Goal: Check status: Check status

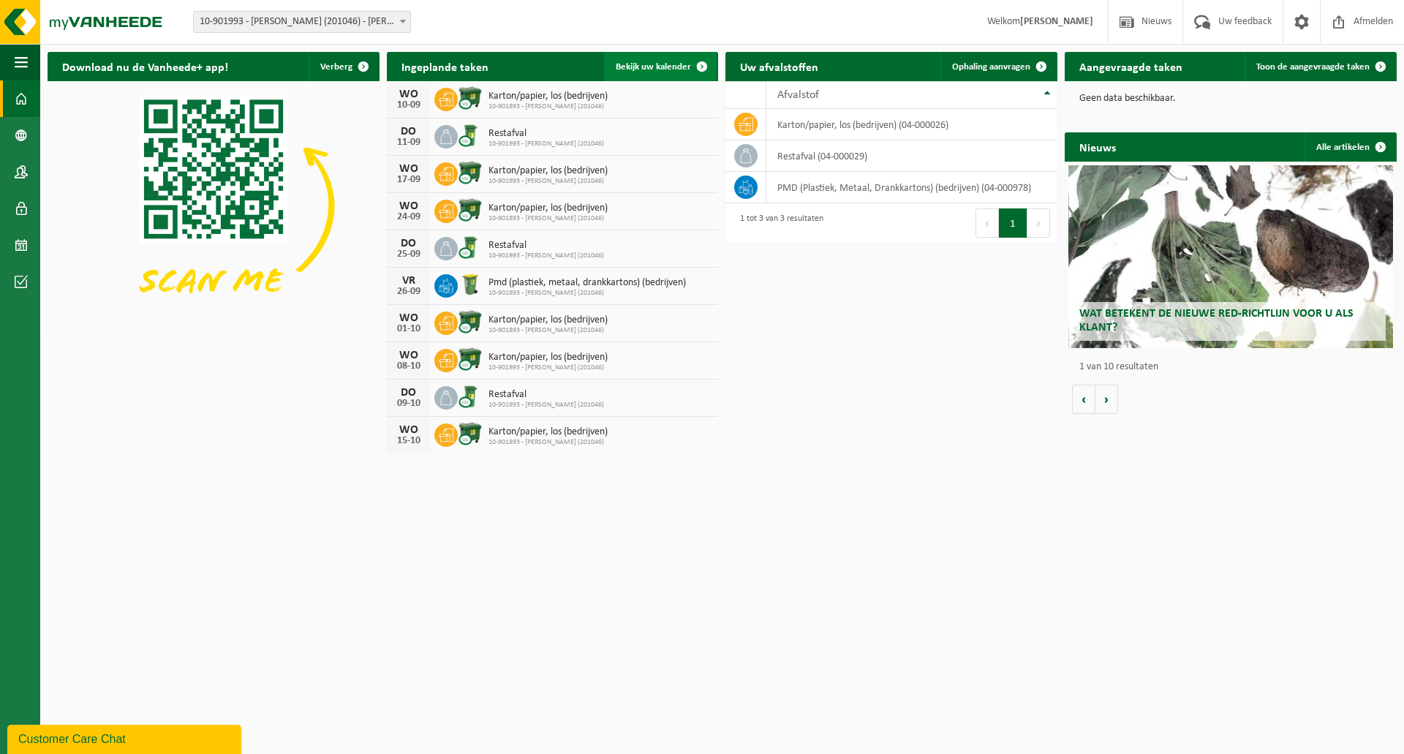
click at [678, 62] on span "Bekijk uw kalender" at bounding box center [653, 67] width 75 height 10
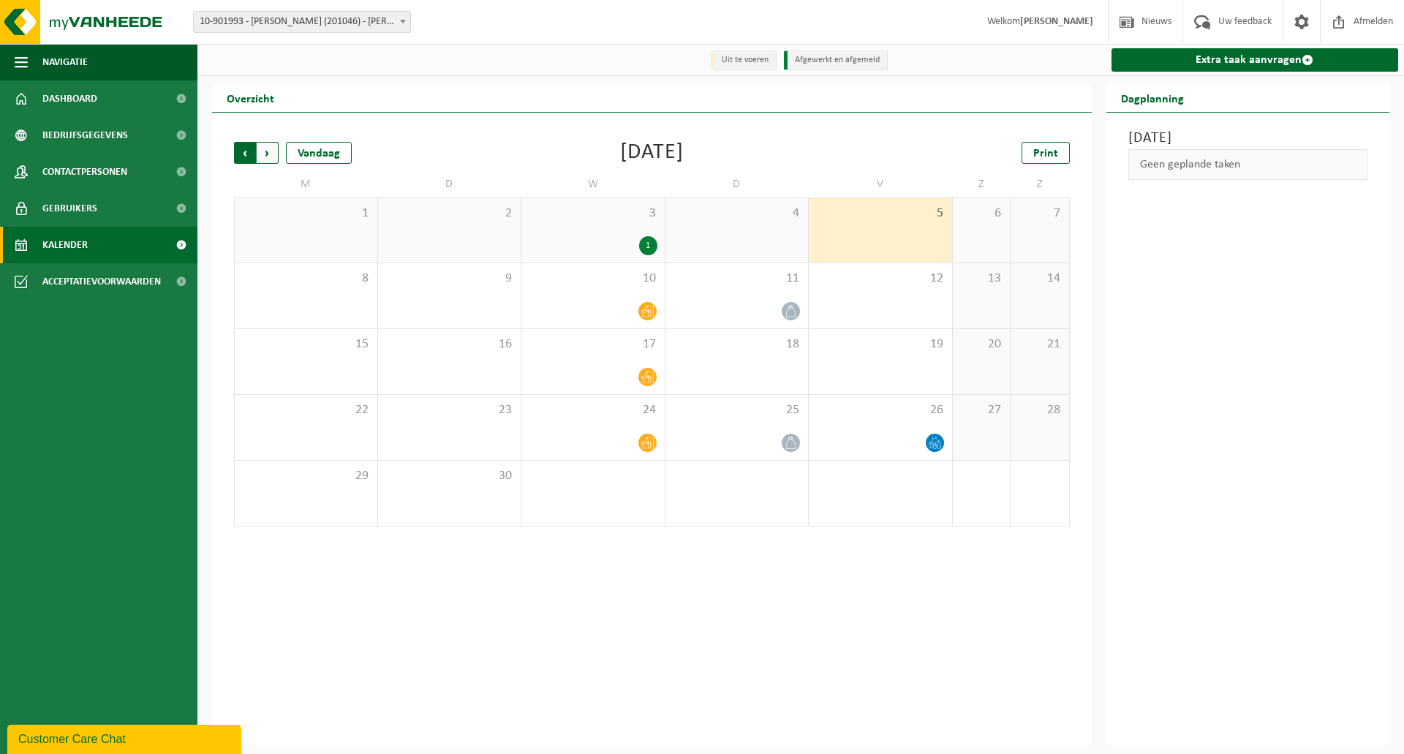
click at [271, 158] on span "Volgende" at bounding box center [268, 153] width 22 height 22
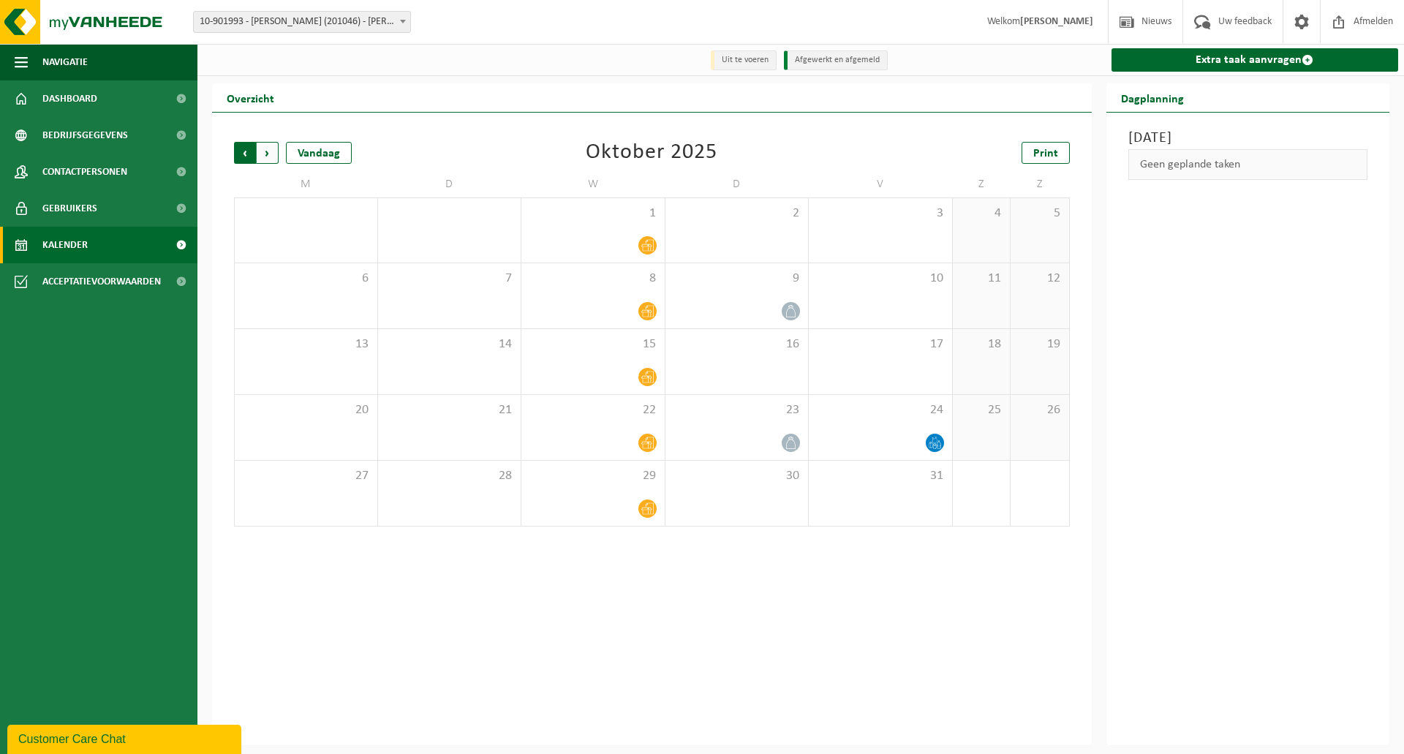
click at [265, 157] on span "Volgende" at bounding box center [268, 153] width 22 height 22
click at [318, 157] on div "Vandaag" at bounding box center [319, 153] width 66 height 22
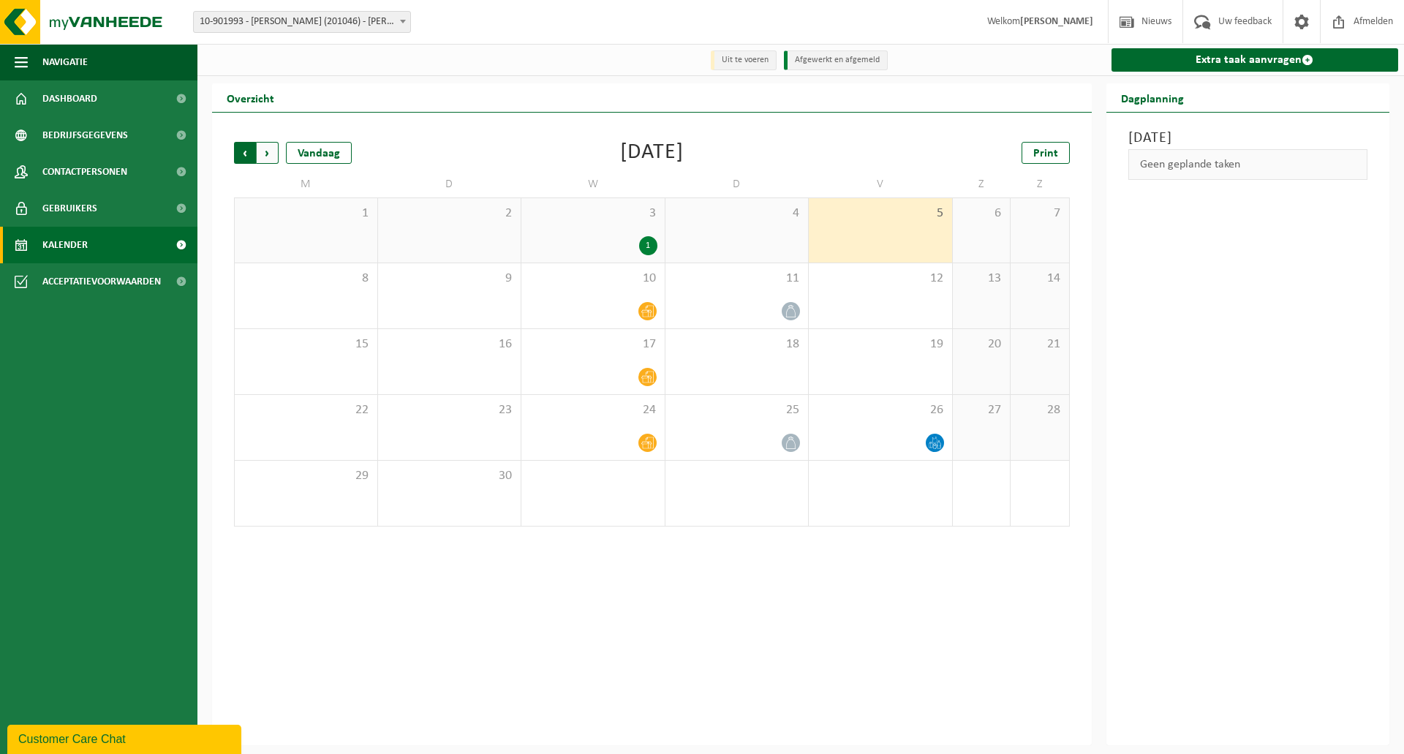
click at [267, 154] on span "Volgende" at bounding box center [268, 153] width 22 height 22
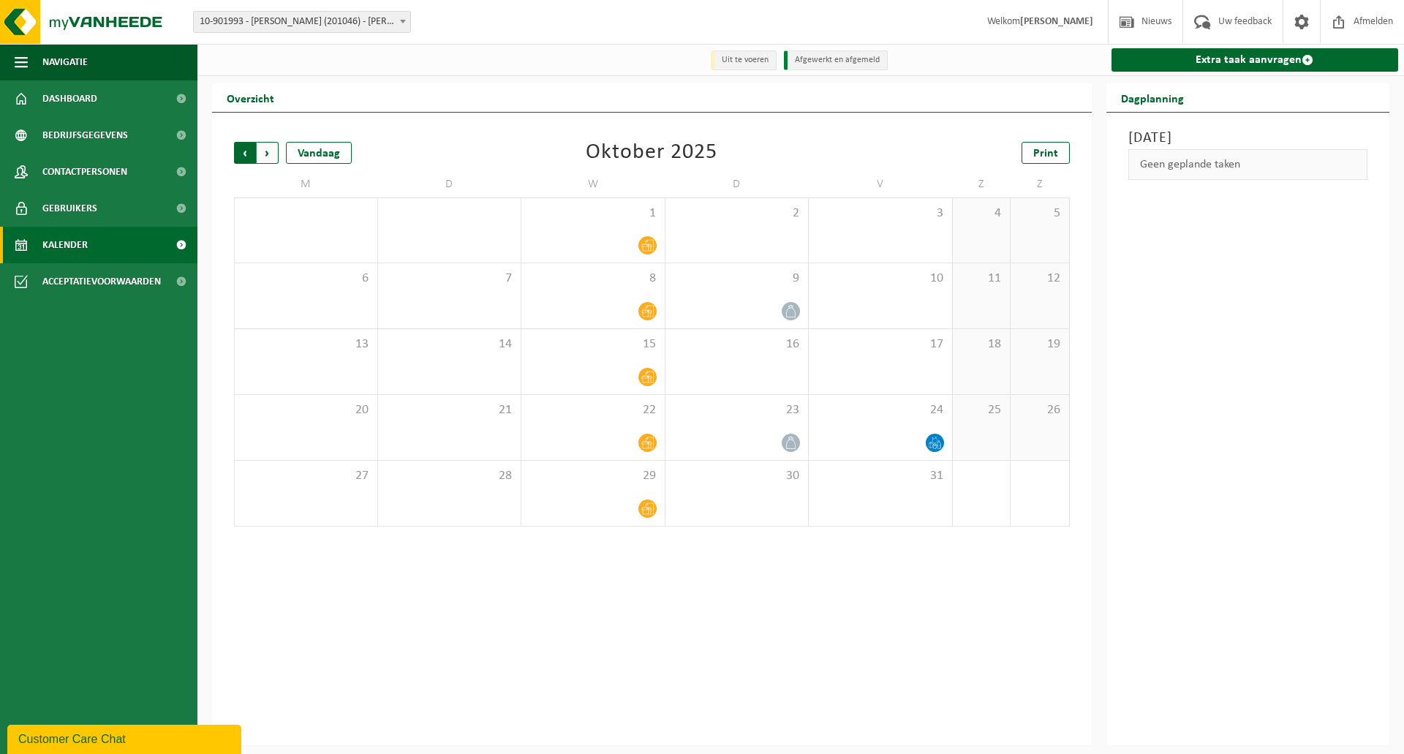
click at [269, 153] on span "Volgende" at bounding box center [268, 153] width 22 height 22
